Goal: Find specific page/section: Find specific page/section

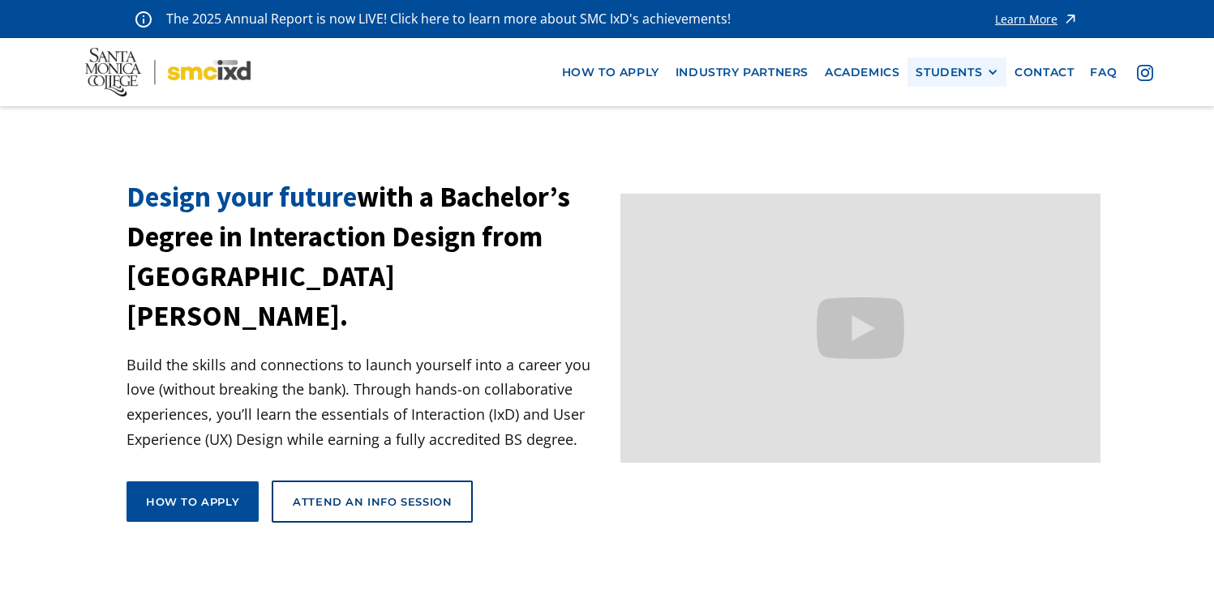
click at [958, 75] on div "STUDENTS" at bounding box center [948, 73] width 66 height 14
click at [966, 124] on link "Current Students" at bounding box center [988, 132] width 146 height 30
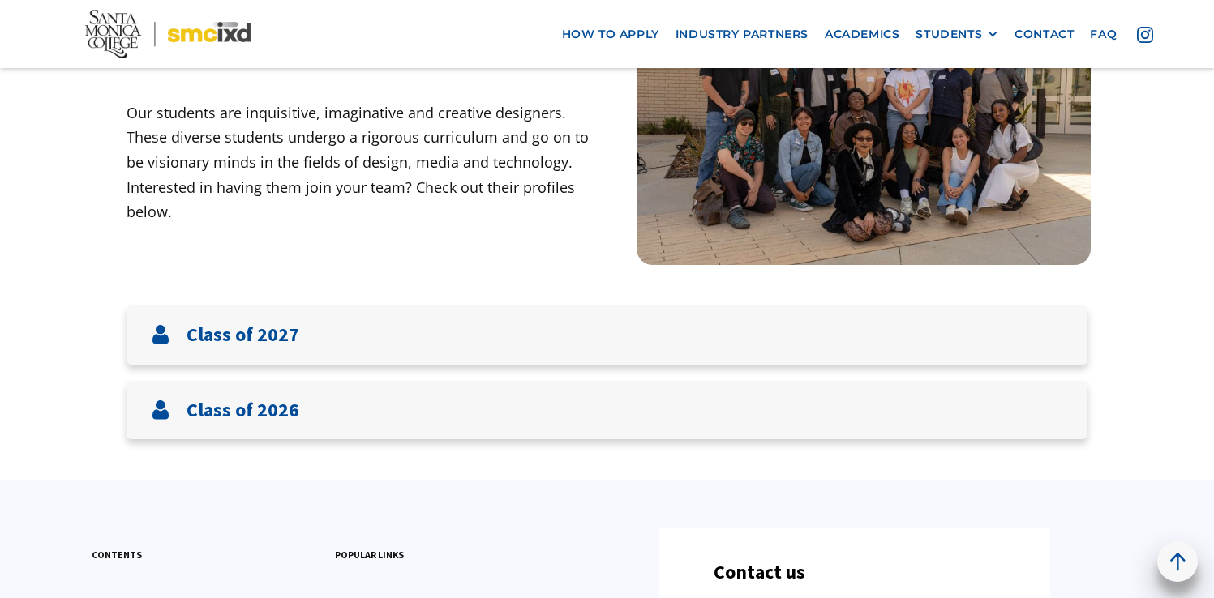
click at [1213, 160] on html "The 2025 Annual Report is now LIVE! Click here to learn more about SMC IxD's ac…" at bounding box center [607, 123] width 1214 height 598
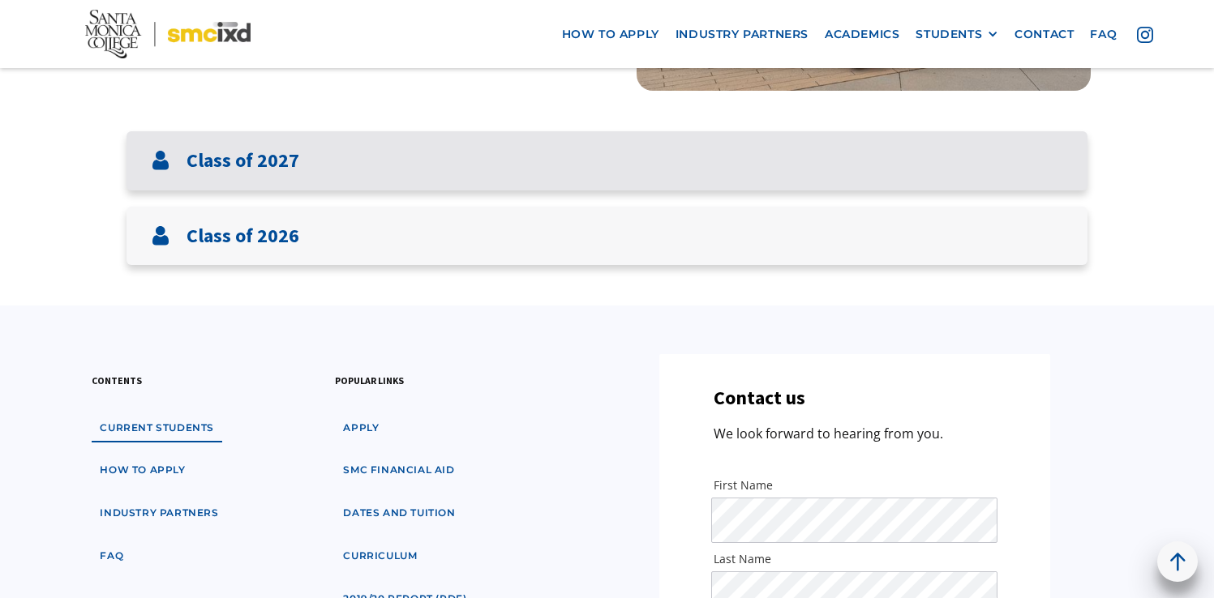
click at [782, 187] on div "Class of 2027" at bounding box center [606, 160] width 961 height 59
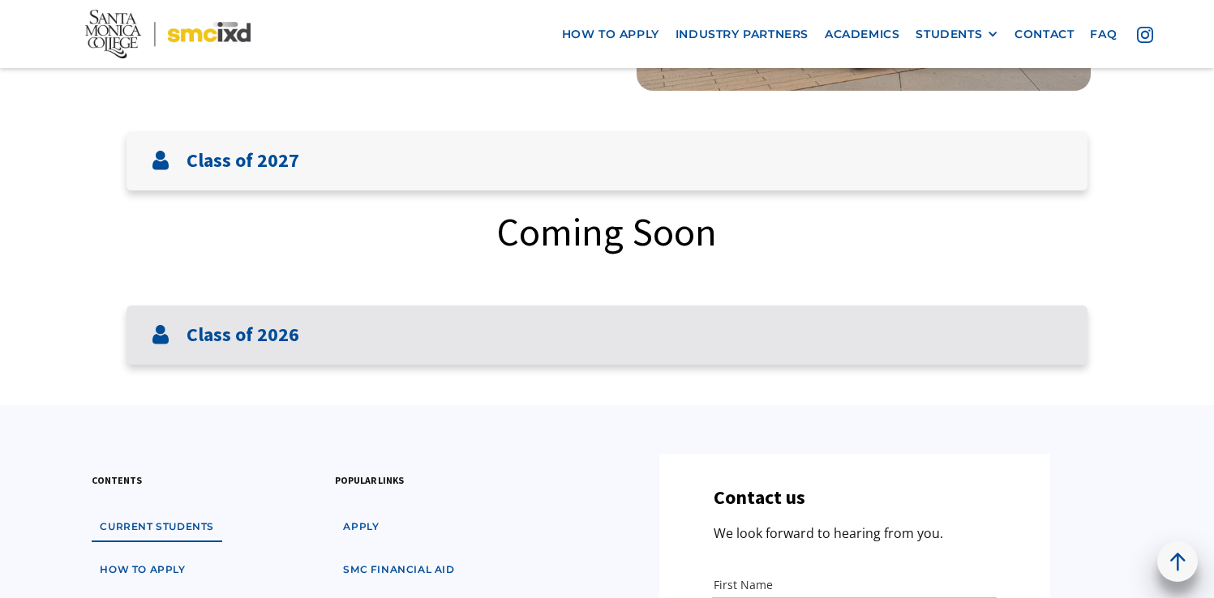
click at [754, 323] on div "Class of 2026" at bounding box center [606, 335] width 961 height 59
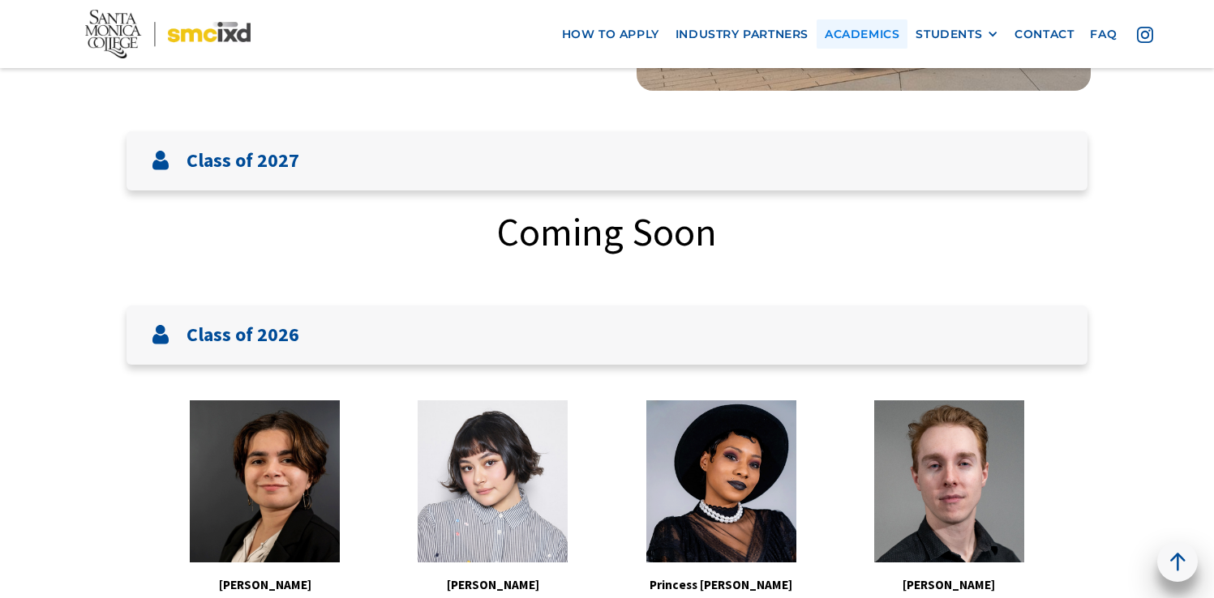
click at [861, 28] on link "Academics" at bounding box center [861, 34] width 91 height 30
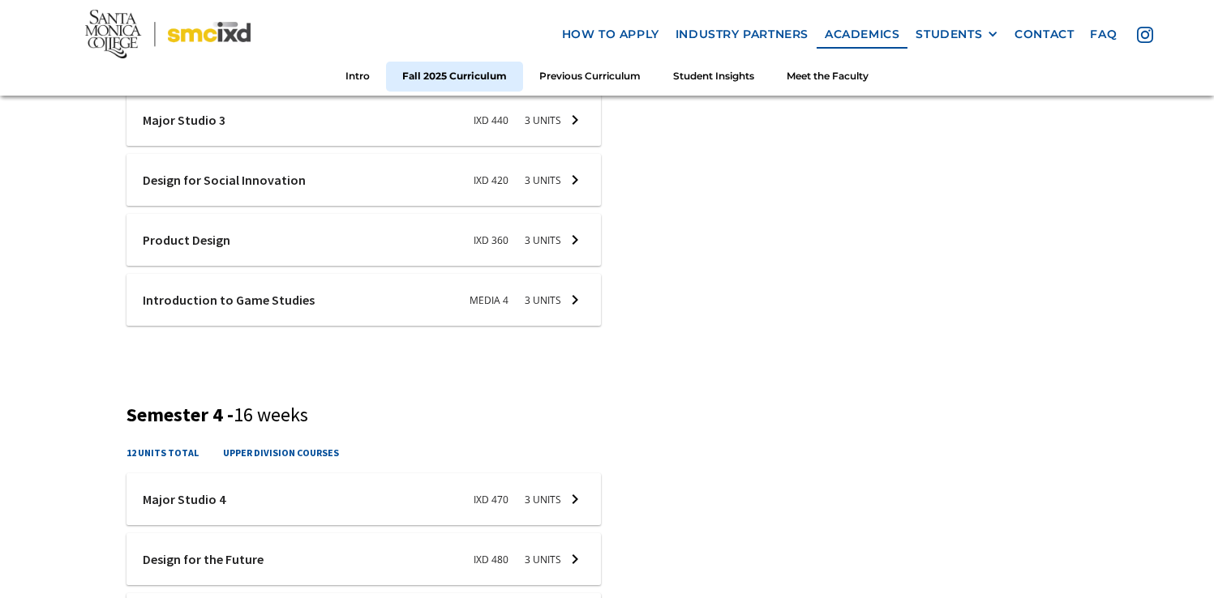
scroll to position [1443, 0]
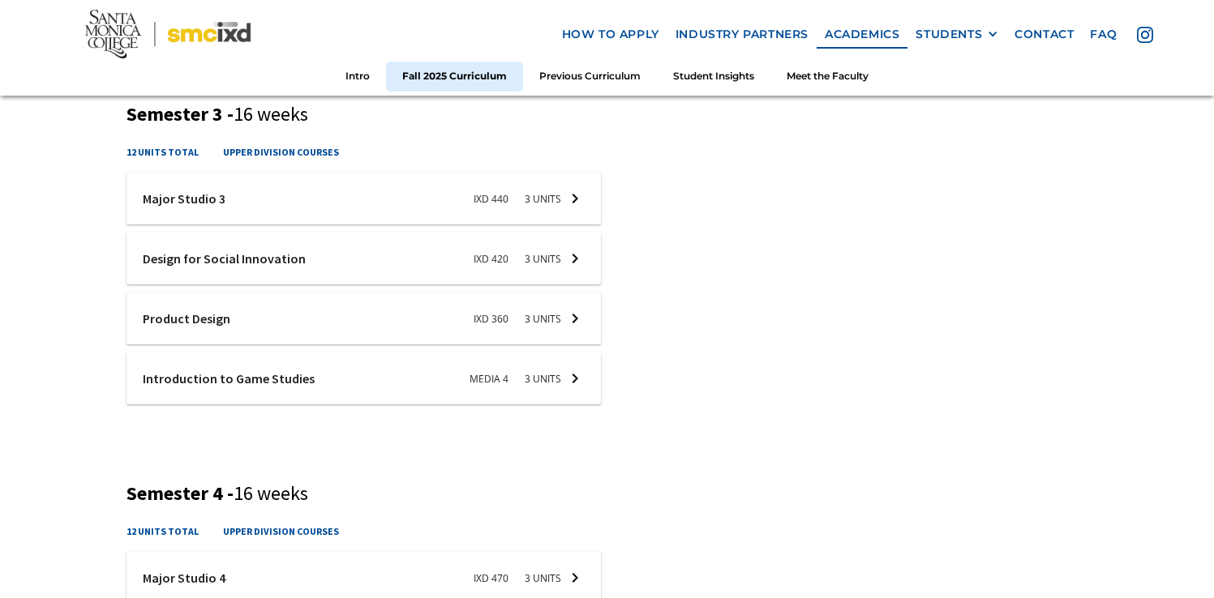
click at [544, 268] on div at bounding box center [363, 259] width 474 height 52
